Goal: Check status: Check status

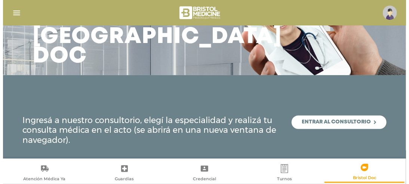
scroll to position [42, 0]
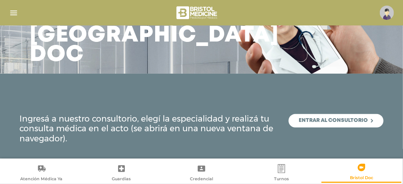
click at [9, 10] on img "button" at bounding box center [13, 12] width 9 height 9
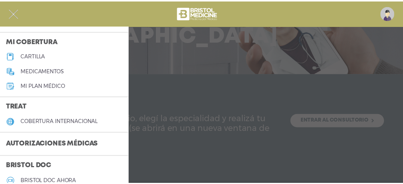
scroll to position [112, 0]
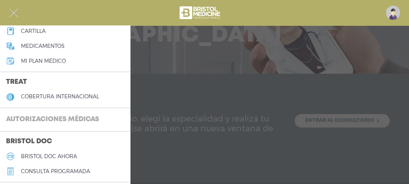
click at [58, 116] on h3 "Autorizaciones médicas" at bounding box center [52, 120] width 105 height 14
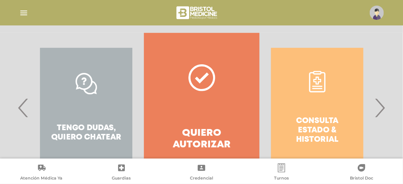
scroll to position [187, 0]
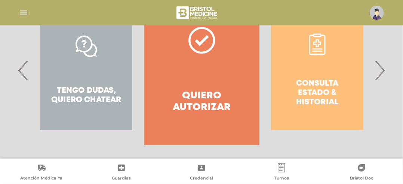
click at [328, 93] on div "Consulta estado & historial" at bounding box center [318, 71] width 116 height 150
click at [386, 76] on span "›" at bounding box center [380, 70] width 15 height 40
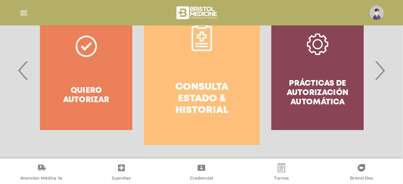
click at [229, 97] on h4 "Consulta estado & historial" at bounding box center [202, 99] width 89 height 35
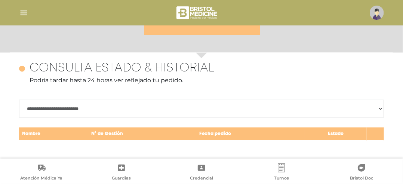
scroll to position [325, 0]
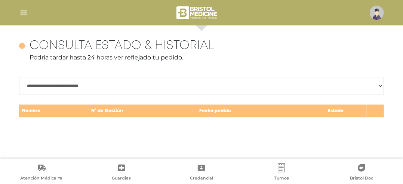
click at [173, 92] on select "**********" at bounding box center [201, 86] width 365 height 18
select select "**********"
click at [19, 77] on select "**********" at bounding box center [201, 86] width 365 height 18
click at [375, 10] on img at bounding box center [377, 13] width 14 height 14
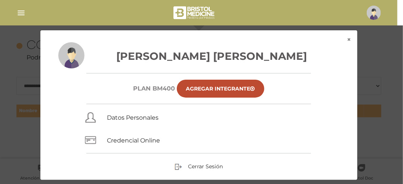
scroll to position [0, 0]
click at [371, 19] on div at bounding box center [372, 13] width 17 height 14
click at [18, 11] on img "button" at bounding box center [20, 12] width 9 height 9
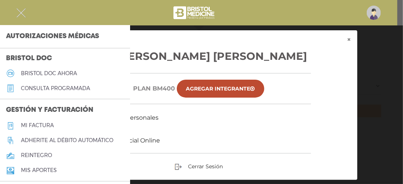
scroll to position [150, 0]
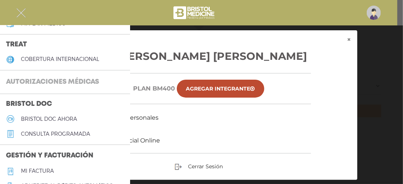
click at [68, 79] on h3 "Autorizaciones médicas" at bounding box center [52, 82] width 105 height 14
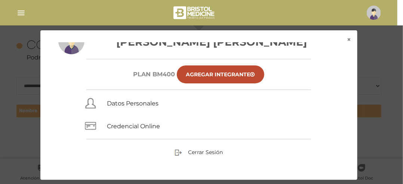
scroll to position [22, 0]
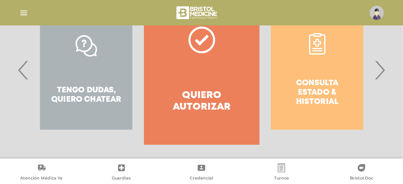
scroll to position [192, 0]
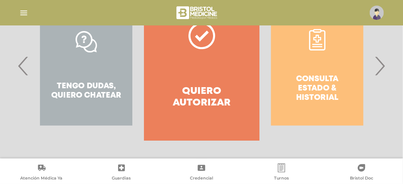
click at [95, 85] on div "Tengo dudas, quiero chatear" at bounding box center [86, 66] width 116 height 150
click at [21, 74] on span "‹" at bounding box center [23, 66] width 15 height 40
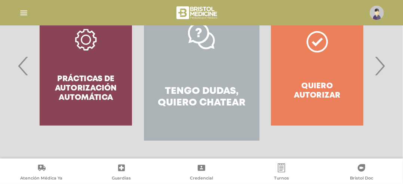
click at [230, 100] on h4 "Tengo dudas, quiero chatear" at bounding box center [202, 97] width 89 height 23
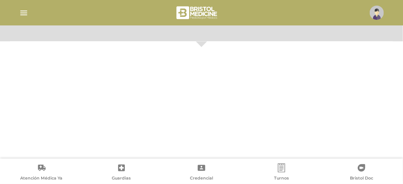
scroll to position [325, 0]
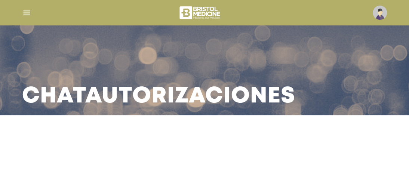
click at [164, 80] on div "Chat Autorizaciones" at bounding box center [204, 70] width 383 height 90
click at [163, 87] on h3 "Chat Autorizaciones" at bounding box center [159, 96] width 274 height 19
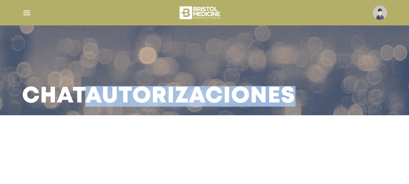
click at [164, 87] on h3 "Chat Autorizaciones" at bounding box center [159, 96] width 274 height 19
click at [256, 87] on h3 "Chat Autorizaciones" at bounding box center [159, 96] width 274 height 19
click at [311, 87] on div "Chat Autorizaciones" at bounding box center [204, 70] width 383 height 90
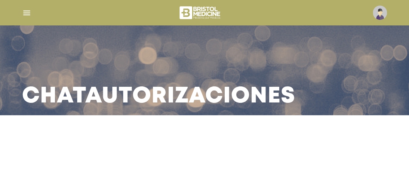
click at [336, 81] on div "Chat Autorizaciones" at bounding box center [204, 70] width 383 height 90
click at [25, 14] on img "button" at bounding box center [26, 12] width 9 height 9
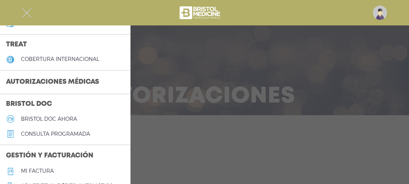
scroll to position [112, 0]
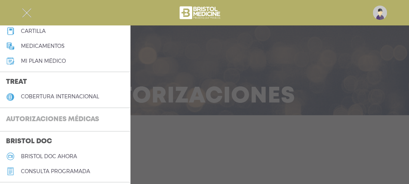
click at [80, 123] on h3 "Autorizaciones médicas" at bounding box center [52, 120] width 105 height 14
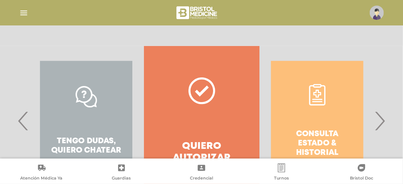
scroll to position [150, 0]
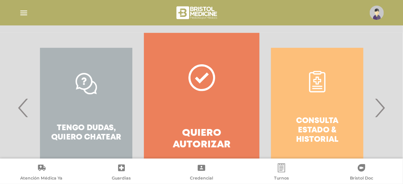
click at [381, 116] on span "›" at bounding box center [380, 108] width 15 height 40
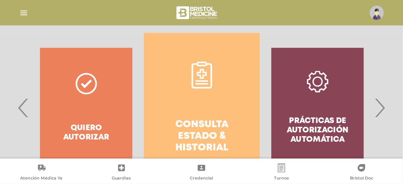
click at [206, 116] on link "Consulta estado & historial" at bounding box center [202, 108] width 116 height 150
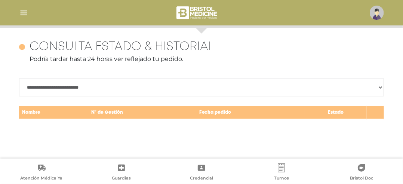
scroll to position [325, 0]
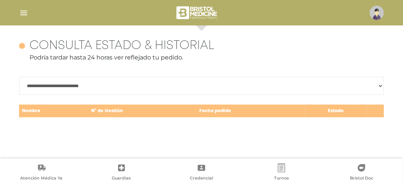
click at [191, 89] on select "**********" at bounding box center [201, 86] width 365 height 18
select select "**********"
click at [19, 77] on select "**********" at bounding box center [201, 86] width 365 height 18
drag, startPoint x: 217, startPoint y: 43, endPoint x: 19, endPoint y: 48, distance: 197.7
click at [19, 48] on div "Consulta estado & historial Podría tardar hasta 24 horas ver reflejado tu pedid…" at bounding box center [201, 53] width 365 height 29
